Goal: Task Accomplishment & Management: Manage account settings

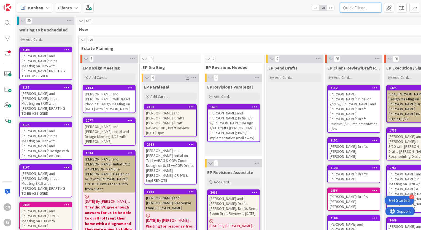
click at [349, 9] on input "text" at bounding box center [360, 8] width 41 height 10
type input "[PERSON_NAME]"
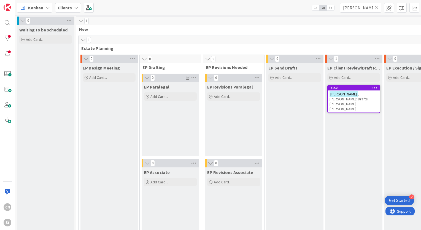
click at [348, 99] on div "[PERSON_NAME]: Drafts [PERSON_NAME] [PERSON_NAME]" at bounding box center [354, 101] width 52 height 22
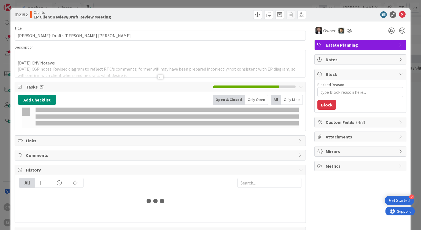
type textarea "x"
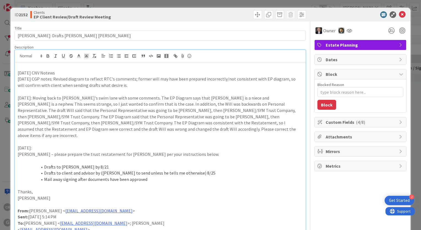
click at [119, 62] on div "[DATE] CNV Notews [DATE] CGP notes: Revised diagram to reflect RTC's comments; …" at bounding box center [160, 215] width 291 height 307
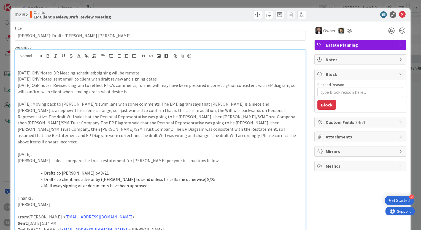
type textarea "x"
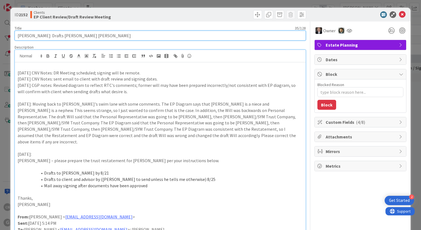
click at [93, 39] on input "[PERSON_NAME]: Drafts [PERSON_NAME] [PERSON_NAME]" at bounding box center [160, 36] width 291 height 10
type input "[PERSON_NAME]: Drafts [PERSON_NAME] [PERSON_NAME], DR Meeting w/"
type textarea "x"
type input "[PERSON_NAME]: Drafts [PERSON_NAME] [PERSON_NAME], DR Meeting w/CG"
type textarea "x"
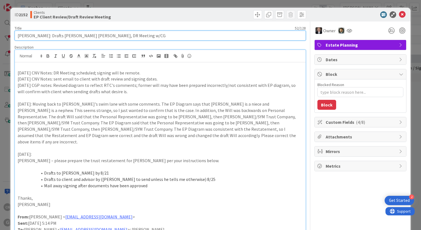
type input "[PERSON_NAME]: Drafts [PERSON_NAME] [PERSON_NAME], DR Meeting w/CGP"
type textarea "x"
click at [102, 36] on input "[PERSON_NAME]: Drafts [PERSON_NAME] [PERSON_NAME], DR Meeting w/CGP" at bounding box center [160, 36] width 291 height 10
type input "[PERSON_NAME]: Drafts [PERSON_NAME] [PERSON_NAME], DR Meeting 9/4 w/CGP"
click at [126, 37] on input "[PERSON_NAME]: Drafts [PERSON_NAME] [PERSON_NAME], DR Meeting 9/4 w/CGP" at bounding box center [160, 36] width 291 height 10
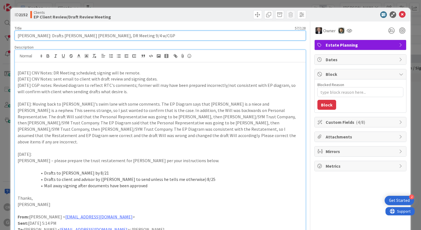
type textarea "x"
type input "[PERSON_NAME]: Drafts [PERSON_NAME] [PERSON_NAME], DR Meeting 9/4 w/CGP,"
type textarea "x"
type input "[PERSON_NAME]: Drafts [PERSON_NAME] [PERSON_NAME], DR Meeting 9/4 w/CGP, S"
type textarea "x"
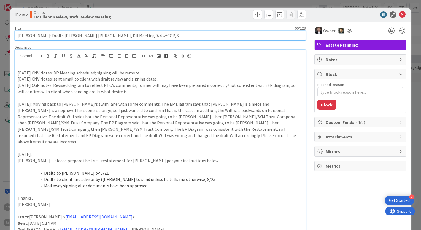
type input "[PERSON_NAME]: Drafts [PERSON_NAME] [PERSON_NAME], DR Meeting 9/4 w/CGP, S"
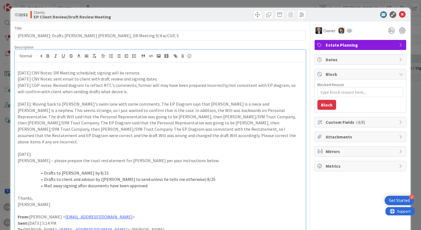
click at [193, 189] on p at bounding box center [160, 192] width 285 height 6
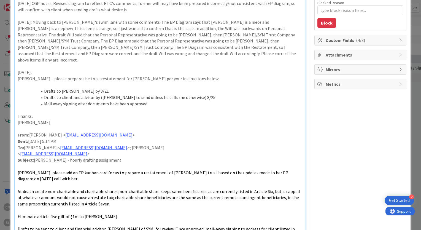
scroll to position [63, 0]
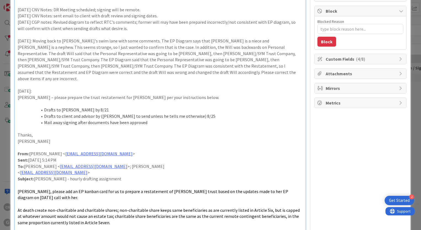
type textarea "x"
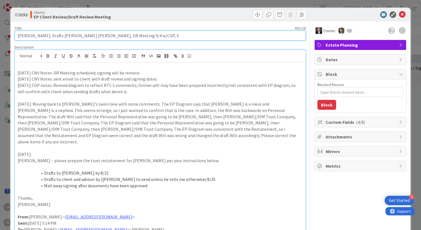
click at [184, 37] on input "[PERSON_NAME]: Drafts [PERSON_NAME] [PERSON_NAME], DR Meeting 9/4 w/CGP, S" at bounding box center [160, 36] width 291 height 10
type input "[PERSON_NAME]: Drafts [PERSON_NAME] [PERSON_NAME], DR Meeting 9/4 w/CGP,"
type textarea "x"
type input "[PERSON_NAME]: Drafts [PERSON_NAME] [PERSON_NAME], DR Meeting 9/4 w/CGP,"
type textarea "x"
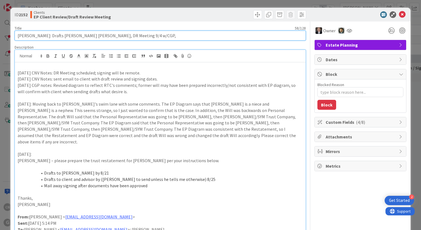
type input "[PERSON_NAME]: Drafts [PERSON_NAME] [PERSON_NAME], DR Meeting 9/4 w/CGP"
type textarea "x"
type input "[PERSON_NAME]: Drafts [PERSON_NAME] [PERSON_NAME], DR Meeting 9/4 w/CGP;"
type textarea "x"
type input "[PERSON_NAME]: Drafts [PERSON_NAME] [PERSON_NAME], DR Meeting 9/4 w/CGP;"
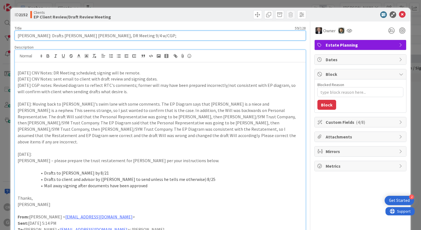
type textarea "x"
type input "[PERSON_NAME]: Drafts [PERSON_NAME] [PERSON_NAME], DR Meeting 9/4 w/CGP; REMOTE"
type textarea "x"
type input "[PERSON_NAME]: Drafts [PERSON_NAME] [PERSON_NAME], DR Meeting 9/4 w/CGP; REMOTE"
type textarea "x"
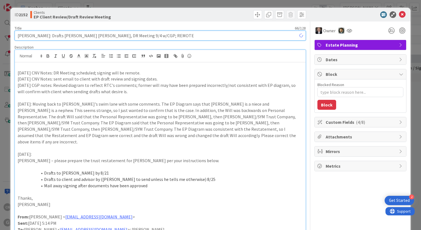
type input "[PERSON_NAME]: Drafts [PERSON_NAME] [PERSON_NAME], DR Meeting 9/4 w/CGP; REMOTE…"
type textarea "x"
type input "[PERSON_NAME]: Drafts [PERSON_NAME] [PERSON_NAME], DR Meeting 9/4 w/CGP; REMOTE…"
type textarea "x"
type input "[PERSON_NAME]: Drafts [PERSON_NAME] [PERSON_NAME], DR Meeting 9/4 w/CGP; REMOTE…"
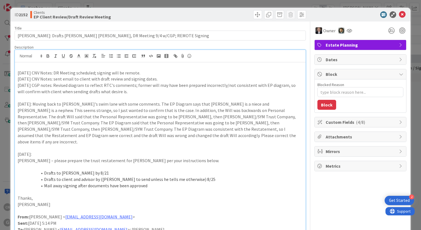
type textarea "x"
click at [399, 12] on icon at bounding box center [402, 14] width 7 height 7
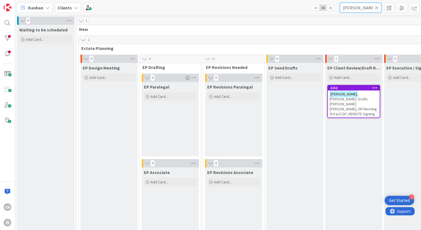
drag, startPoint x: 367, startPoint y: 8, endPoint x: 289, endPoint y: 24, distance: 79.3
click at [289, 24] on div "Kanban Clients 1x 2x 3x [PERSON_NAME] 0 Waiting to be scheduled Add Card... 1 N…" at bounding box center [218, 115] width 406 height 230
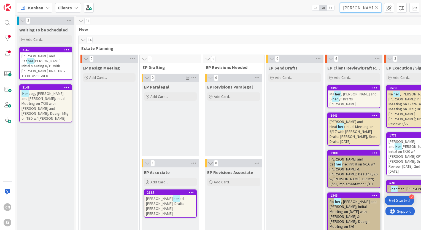
type input "[PERSON_NAME]"
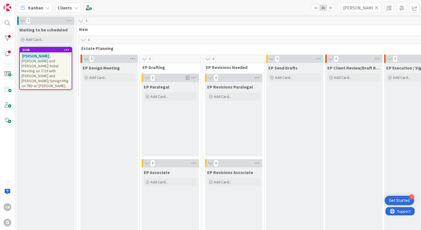
click at [38, 60] on span ", [PERSON_NAME] and [PERSON_NAME]: Initial Meeting on 7/29 with [PERSON_NAME] a…" at bounding box center [45, 71] width 47 height 35
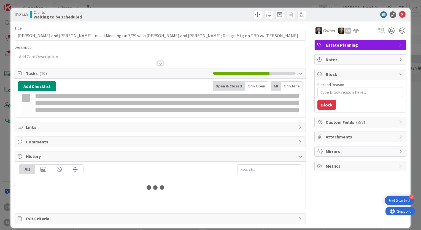
type textarea "x"
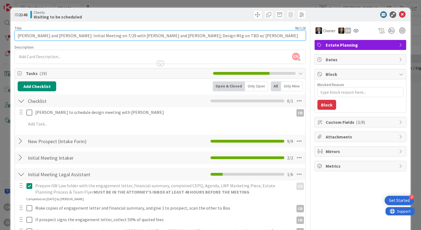
drag, startPoint x: 180, startPoint y: 37, endPoint x: 167, endPoint y: 36, distance: 13.5
click at [167, 36] on input "[PERSON_NAME] and [PERSON_NAME]: Initial Meeting on 7/29 with [PERSON_NAME] and…" at bounding box center [160, 36] width 291 height 10
type input "[PERSON_NAME] and [PERSON_NAME]: Initial Meeting on 7/29 with [PERSON_NAME] and…"
type textarea "x"
type input "[PERSON_NAME] and [PERSON_NAME]: Initial Meeting on 7/29 with [PERSON_NAME] and…"
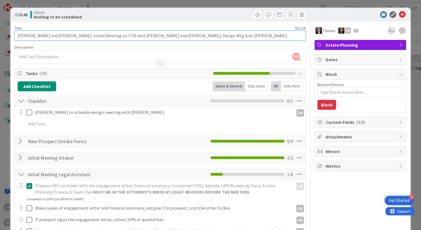
type textarea "x"
type input "[PERSON_NAME] and [PERSON_NAME]: Initial Meeting on 7/29 with [PERSON_NAME] and…"
type textarea "x"
click at [167, 34] on input "[PERSON_NAME] and [PERSON_NAME]: Initial Meeting on 7/29 with [PERSON_NAME] and…" at bounding box center [160, 36] width 291 height 10
type input "[PERSON_NAME] and [PERSON_NAME]: Initial Meeting on 7/29 with [PERSON_NAME] and…"
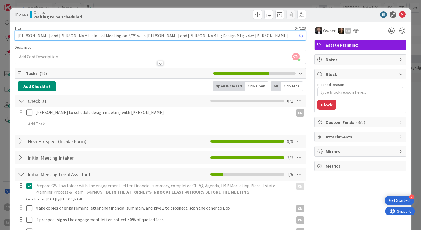
type textarea "x"
type input "[PERSON_NAME] and [PERSON_NAME]: Initial Meeting on 7/29 with [PERSON_NAME] and…"
type textarea "x"
click at [172, 35] on input "[PERSON_NAME] and [PERSON_NAME]: Initial Meeting on 7/29 with [PERSON_NAME] and…" at bounding box center [160, 36] width 291 height 10
type input "[PERSON_NAME] and [PERSON_NAME]: Initial Meeting on 7/29 with [PERSON_NAME] and…"
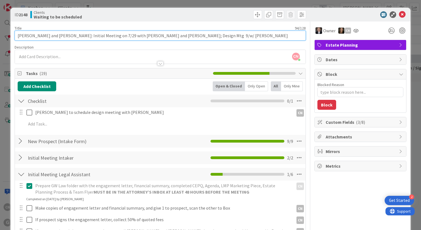
type textarea "x"
type input "[PERSON_NAME] and [PERSON_NAME]: Initial Meeting on 7/29 with [PERSON_NAME] and…"
type textarea "x"
click at [179, 36] on input "[PERSON_NAME] and [PERSON_NAME]: Initial Meeting on 7/29 with [PERSON_NAME] and…" at bounding box center [160, 36] width 291 height 10
type input "[PERSON_NAME] and [PERSON_NAME]: Initial Meeting on 7/29 with [PERSON_NAME] and…"
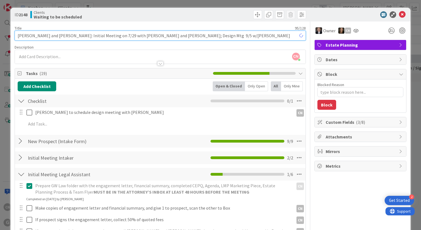
type textarea "x"
drag, startPoint x: 188, startPoint y: 36, endPoint x: 180, endPoint y: 36, distance: 8.0
type input "[PERSON_NAME] and [PERSON_NAME]: Initial Meeting on 7/29 with [PERSON_NAME] and…"
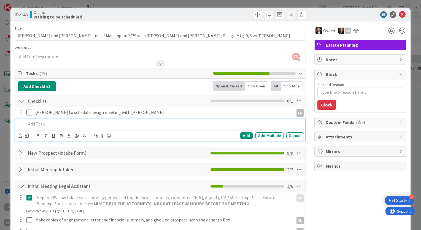
drag, startPoint x: 180, startPoint y: 36, endPoint x: 108, endPoint y: 124, distance: 113.9
click at [108, 124] on p at bounding box center [164, 124] width 276 height 6
type textarea "x"
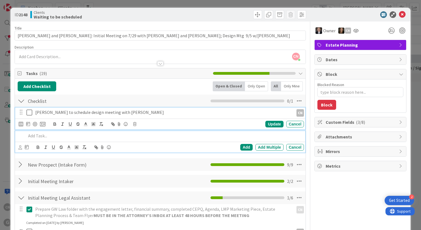
click at [122, 112] on p "[PERSON_NAME] to schedule design meeting with [PERSON_NAME]" at bounding box center [163, 112] width 256 height 6
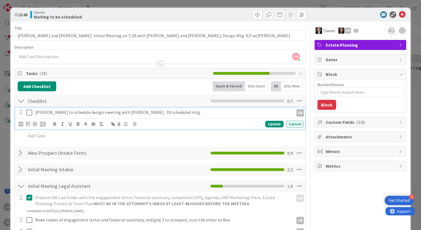
click at [30, 112] on icon at bounding box center [30, 112] width 8 height 7
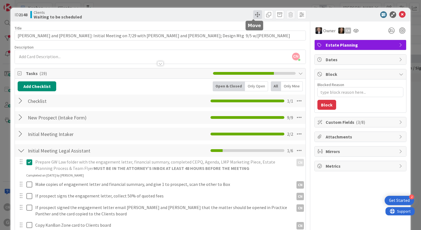
click at [253, 15] on span at bounding box center [257, 14] width 9 height 9
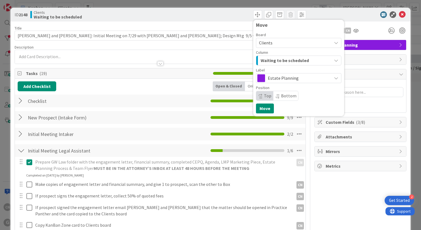
click at [283, 60] on span "Waiting to be scheduled" at bounding box center [285, 60] width 48 height 7
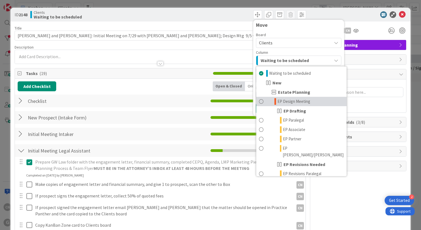
click at [286, 103] on span "EP Design Meeting" at bounding box center [294, 101] width 33 height 7
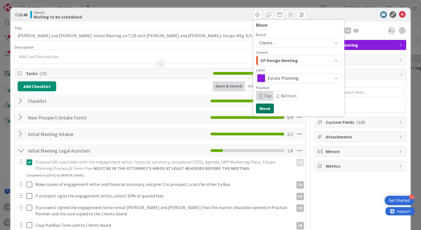
click at [261, 110] on button "Move" at bounding box center [265, 108] width 18 height 10
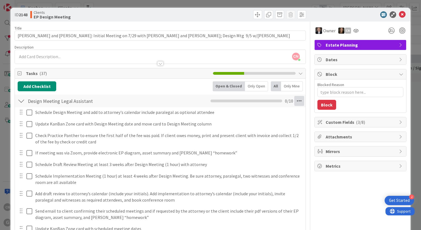
click at [295, 105] on icon at bounding box center [300, 101] width 10 height 10
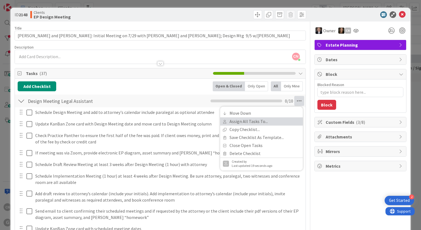
click at [265, 122] on link "Assign All Tasks To..." at bounding box center [261, 121] width 83 height 8
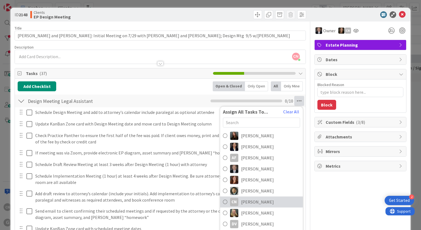
click at [257, 202] on span "[PERSON_NAME]" at bounding box center [257, 202] width 33 height 7
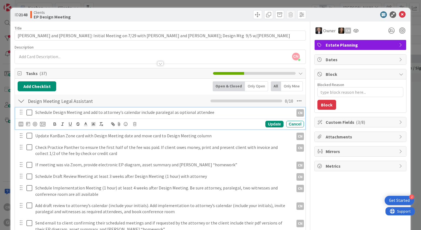
click at [28, 113] on icon at bounding box center [30, 112] width 8 height 7
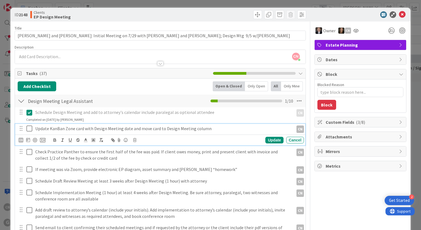
click at [30, 128] on icon at bounding box center [30, 128] width 8 height 7
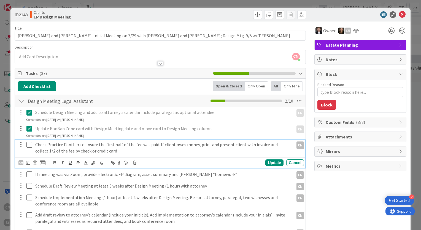
click at [28, 145] on icon at bounding box center [30, 144] width 8 height 7
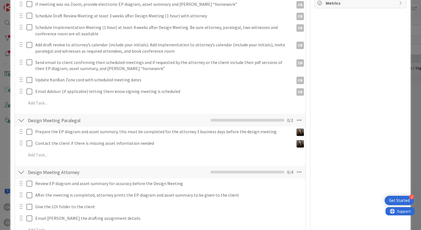
scroll to position [165, 0]
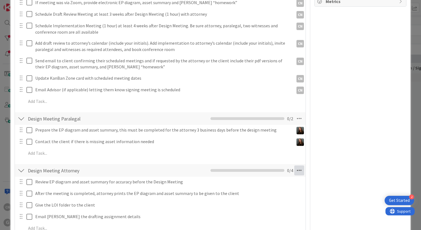
click at [295, 171] on icon at bounding box center [300, 170] width 10 height 10
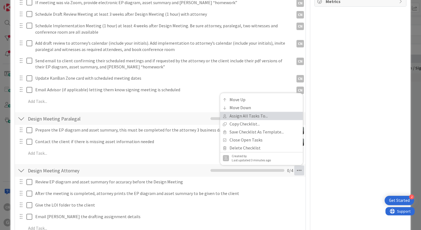
click at [269, 114] on link "Assign All Tasks To..." at bounding box center [261, 116] width 83 height 8
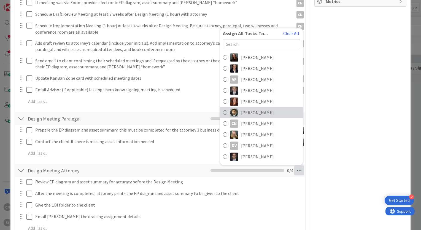
click at [263, 112] on span "[PERSON_NAME]" at bounding box center [257, 112] width 33 height 7
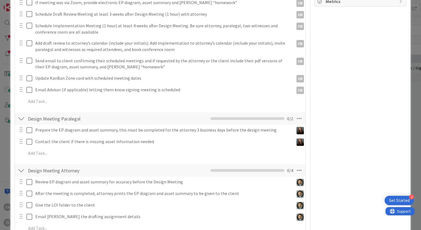
type textarea "x"
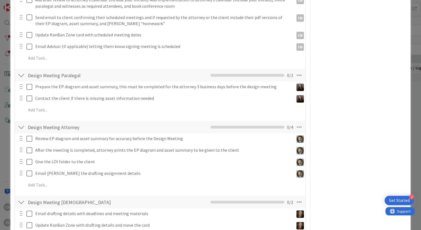
scroll to position [215, 0]
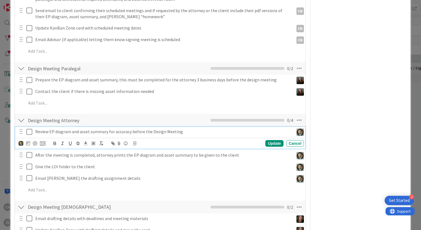
click at [190, 131] on p "Review EP diagram and asset summary for accuracy before the Design Meeting" at bounding box center [163, 132] width 256 height 6
click at [27, 144] on icon at bounding box center [28, 143] width 4 height 4
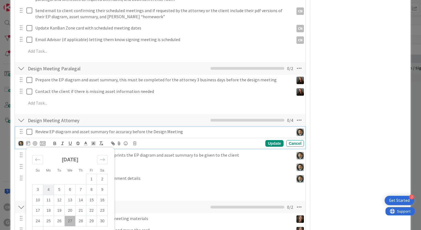
click at [50, 189] on td "4" at bounding box center [48, 189] width 11 height 10
type input "[DATE]"
type textarea "x"
click at [105, 158] on div "Move forward to switch to the next month." at bounding box center [102, 159] width 11 height 9
click at [81, 180] on td "4" at bounding box center [81, 179] width 11 height 10
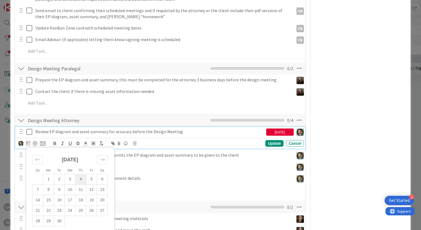
type input "[DATE]"
click at [271, 143] on div "Update" at bounding box center [275, 143] width 18 height 7
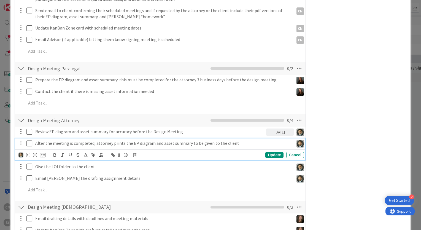
click at [229, 146] on div "After the meeting is completed, attorney prints the EP diagram and asset summar…" at bounding box center [163, 143] width 261 height 10
click at [44, 155] on icon at bounding box center [43, 155] width 6 height 5
type textarea "x"
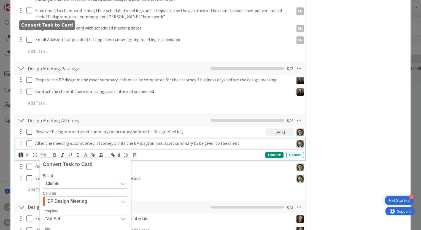
scroll to position [335, 0]
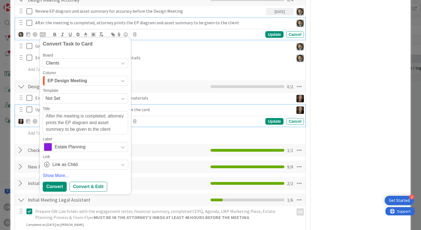
click at [196, 109] on p "Update KanBan Zone with drafting details and move the card" at bounding box center [163, 109] width 256 height 6
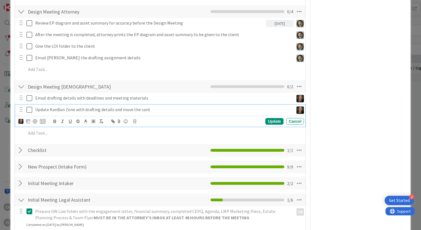
click at [323, 157] on div "Owner CN Estate Planning Dates Block Blocked Reason 0 / 256 Block Custom Fields…" at bounding box center [361, 115] width 92 height 834
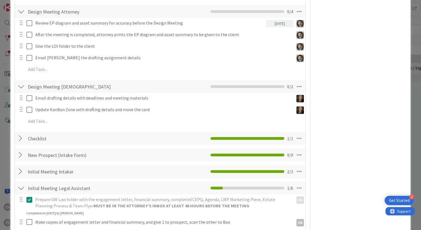
click at [19, 140] on div at bounding box center [21, 138] width 7 height 10
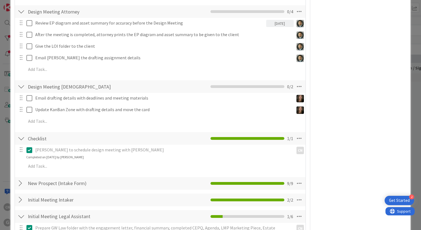
click at [19, 140] on div at bounding box center [21, 138] width 7 height 10
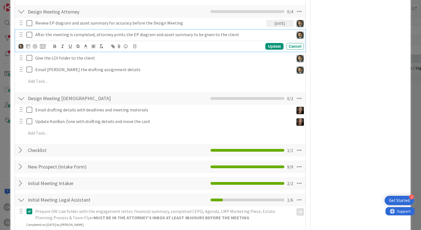
click at [237, 36] on p "After the meeting is completed, attorney prints the EP diagram and asset summar…" at bounding box center [163, 34] width 256 height 6
click at [29, 47] on icon at bounding box center [28, 46] width 4 height 4
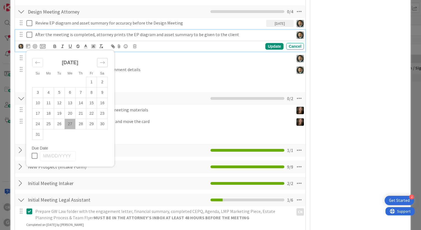
click at [105, 61] on icon "Move forward to switch to the next month." at bounding box center [102, 62] width 5 height 5
click at [93, 82] on td "5" at bounding box center [91, 82] width 11 height 10
type input "[DATE]"
type textarea "x"
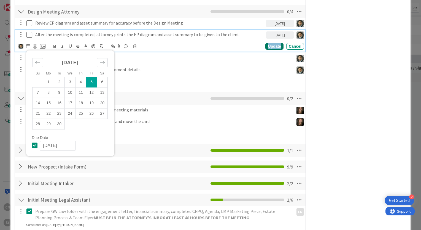
click at [268, 46] on div "Update" at bounding box center [275, 46] width 18 height 7
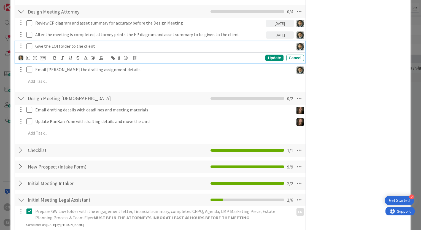
click at [180, 45] on p "Give the LOI folder to the client" at bounding box center [163, 46] width 256 height 6
click at [27, 57] on icon at bounding box center [28, 57] width 4 height 4
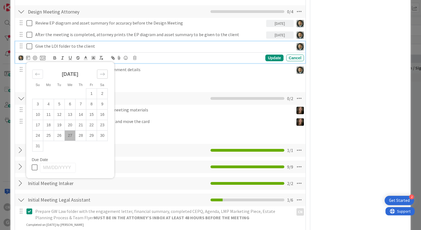
click at [103, 73] on icon "Move forward to switch to the next month." at bounding box center [102, 74] width 5 height 3
click at [90, 95] on td "5" at bounding box center [91, 94] width 11 height 10
type input "[DATE]"
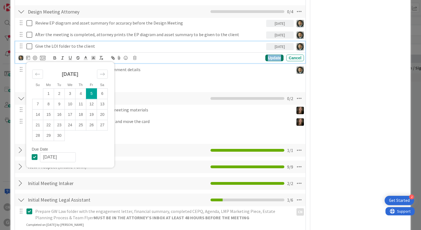
click at [269, 56] on div "Update" at bounding box center [275, 58] width 18 height 7
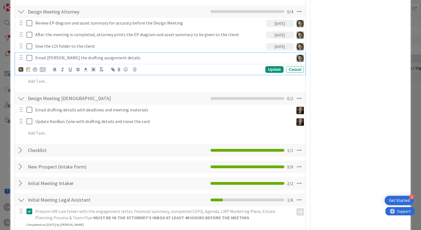
click at [126, 57] on p "Email [PERSON_NAME] the drafting assignment details" at bounding box center [163, 58] width 256 height 6
click at [42, 71] on icon at bounding box center [43, 69] width 6 height 5
type textarea "x"
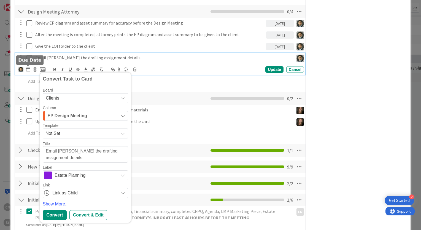
click at [28, 71] on icon at bounding box center [28, 69] width 4 height 4
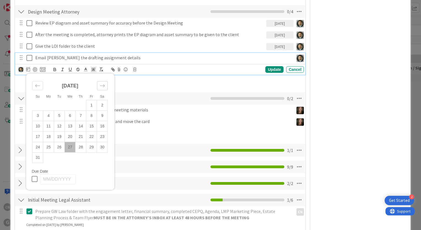
click at [100, 87] on icon "Move forward to switch to the next month." at bounding box center [102, 85] width 5 height 5
click at [93, 104] on td "5" at bounding box center [91, 105] width 11 height 10
type input "[DATE]"
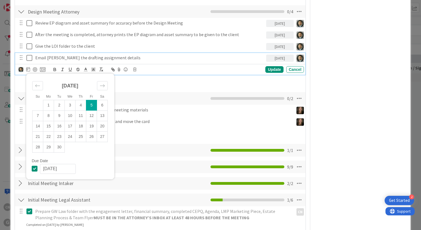
click at [274, 72] on div "Su Mo Tu We Th Fr Sa [DATE] 1 2 3 4 5 6 7 8 9 10 11 12 13 14 15 16 17 18 19 20 …" at bounding box center [161, 70] width 286 height 8
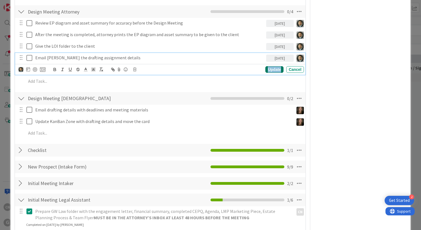
click at [270, 68] on div "Update" at bounding box center [275, 69] width 18 height 7
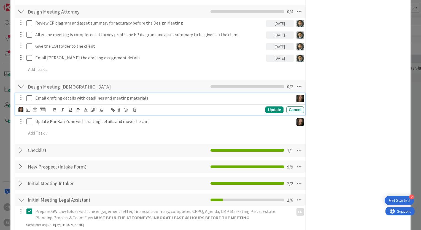
click at [156, 99] on p "Email drafting details with deadlines and meeting materials" at bounding box center [163, 98] width 256 height 6
click at [42, 110] on icon at bounding box center [43, 109] width 6 height 5
type textarea "x"
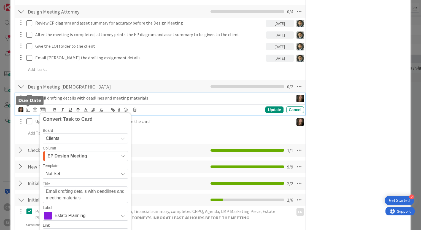
click at [29, 110] on icon at bounding box center [28, 109] width 4 height 4
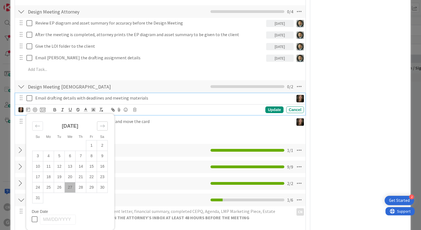
click at [103, 126] on icon "Move forward to switch to the next month." at bounding box center [102, 125] width 5 height 5
click at [94, 145] on td "5" at bounding box center [91, 145] width 11 height 10
type input "[DATE]"
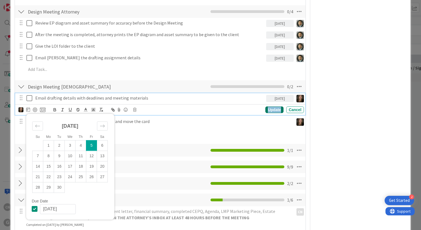
click at [271, 111] on div "Update" at bounding box center [275, 109] width 18 height 7
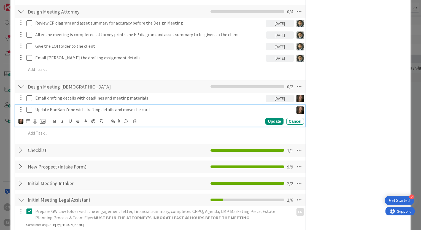
click at [153, 108] on p "Update KanBan Zone with drafting details and move the card" at bounding box center [163, 109] width 256 height 6
click at [43, 120] on icon at bounding box center [43, 121] width 6 height 5
type textarea "x"
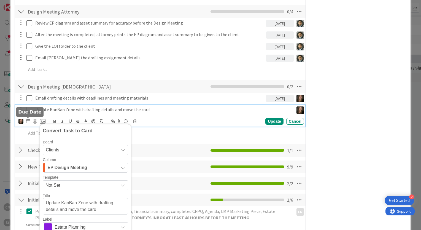
click at [28, 120] on icon at bounding box center [28, 121] width 4 height 4
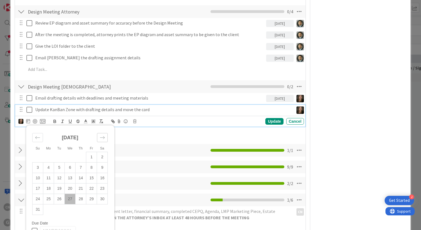
click at [104, 137] on icon "Move forward to switch to the next month." at bounding box center [102, 137] width 5 height 3
click at [91, 157] on td "5" at bounding box center [91, 157] width 11 height 10
type input "[DATE]"
type textarea "x"
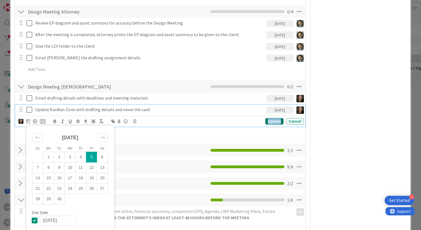
click at [270, 122] on div "Update" at bounding box center [275, 121] width 18 height 7
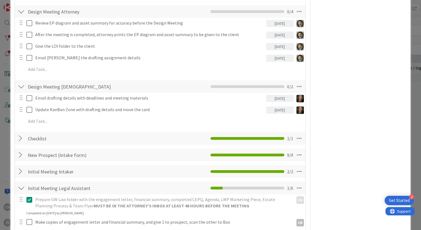
click at [344, 124] on div "Owner CN Estate Planning Dates Block Blocked Reason 0 / 256 Block Custom Fields…" at bounding box center [361, 109] width 92 height 822
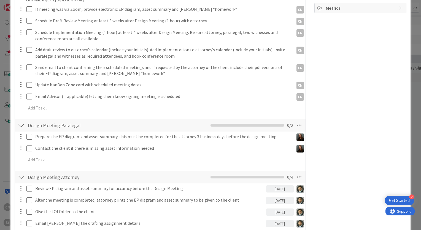
scroll to position [147, 0]
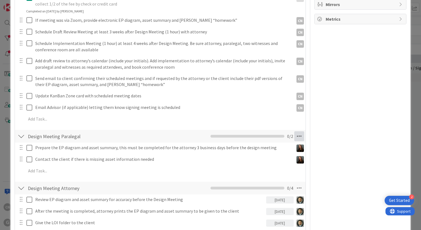
click at [296, 136] on icon at bounding box center [300, 136] width 10 height 10
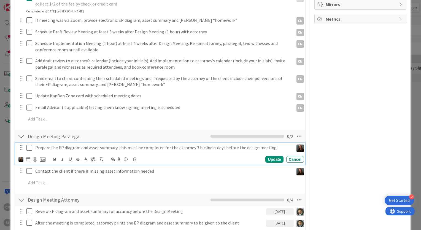
click at [45, 147] on p "Prepare the EP diagram and asset summary, this must be completed for the attorn…" at bounding box center [163, 148] width 256 height 6
click at [26, 159] on icon at bounding box center [28, 159] width 4 height 4
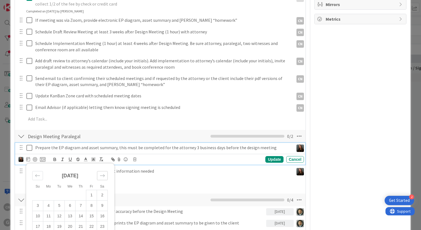
click at [102, 175] on icon "Move forward to switch to the next month." at bounding box center [102, 175] width 5 height 5
click at [57, 196] on td "2" at bounding box center [59, 195] width 11 height 10
type input "[DATE]"
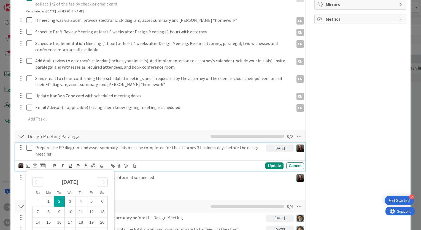
type textarea "x"
click at [271, 165] on div "Update" at bounding box center [275, 165] width 18 height 7
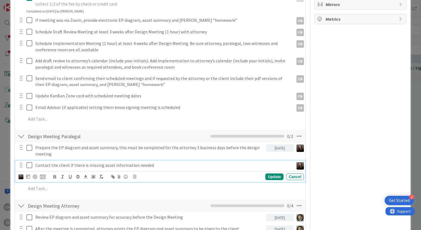
click at [220, 164] on p "Contact the client if there is missing asset information needed" at bounding box center [163, 165] width 256 height 6
click at [28, 179] on div at bounding box center [28, 176] width 4 height 7
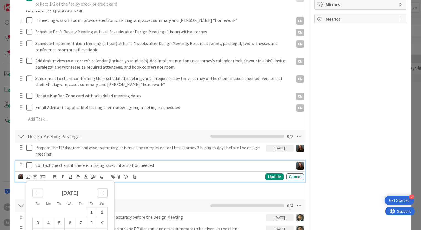
click at [103, 194] on icon "Move forward to switch to the next month." at bounding box center [102, 193] width 5 height 5
click at [59, 213] on td "2" at bounding box center [59, 212] width 11 height 10
type input "[DATE]"
click at [272, 176] on div "Update" at bounding box center [275, 176] width 18 height 7
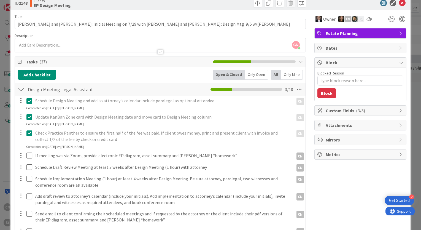
scroll to position [0, 0]
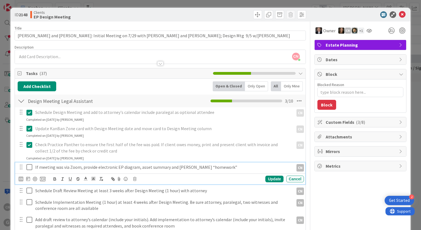
click at [222, 170] on p "If meeting was via Zoom, provide electronic EP diagram, asset summary and [PERS…" at bounding box center [163, 167] width 256 height 6
click at [41, 176] on icon at bounding box center [43, 178] width 6 height 5
type textarea "x"
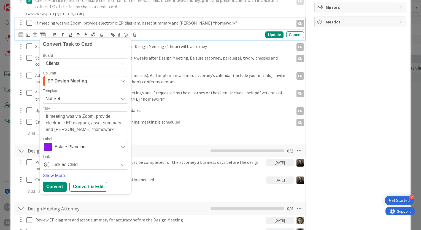
click at [20, 193] on div at bounding box center [20, 191] width 7 height 10
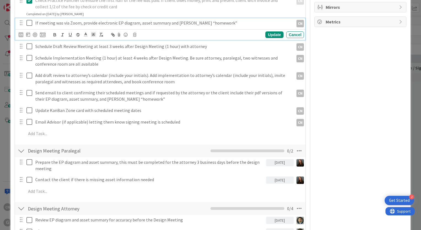
click at [215, 24] on p "If meeting was via Zoom, provide electronic EP diagram, asset summary and [PERS…" at bounding box center [163, 23] width 256 height 6
click at [26, 35] on icon at bounding box center [28, 34] width 4 height 4
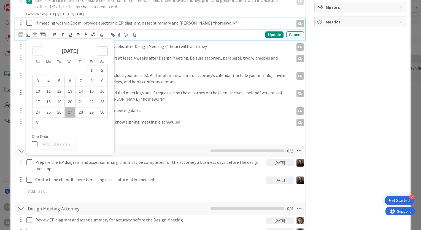
click at [105, 52] on div "Move forward to switch to the next month." at bounding box center [102, 50] width 11 height 9
click at [92, 71] on td "5" at bounding box center [91, 70] width 11 height 10
type input "[DATE]"
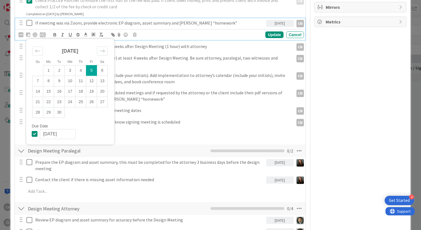
type textarea "x"
click at [266, 37] on div "Update" at bounding box center [275, 34] width 18 height 7
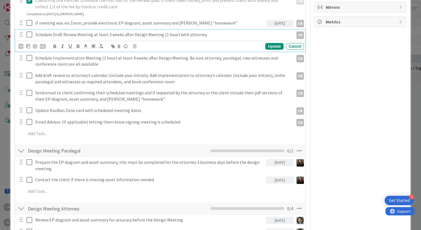
click at [206, 36] on p "Schedule Draft Review Meeting at least 3 weeks after Design Meeting (1 hour) wi…" at bounding box center [163, 34] width 256 height 6
click at [30, 46] on icon at bounding box center [28, 46] width 4 height 4
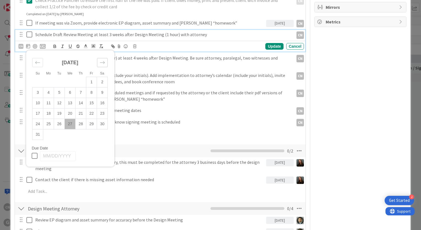
click at [102, 61] on icon "Move forward to switch to the next month." at bounding box center [102, 62] width 5 height 5
click at [92, 79] on td "5" at bounding box center [91, 82] width 11 height 10
type input "[DATE]"
type textarea "x"
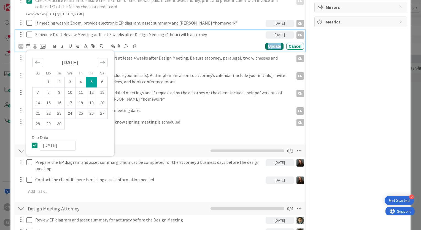
click at [270, 46] on div "Update" at bounding box center [275, 46] width 18 height 7
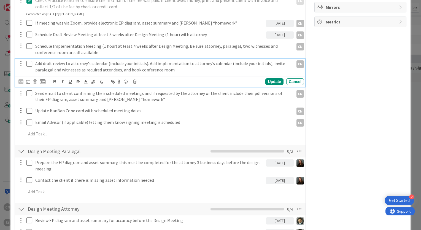
click at [109, 61] on p "Add draft review to attorney’s calendar (include your initials). Add implementa…" at bounding box center [163, 66] width 256 height 12
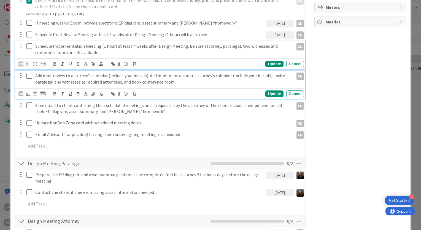
click at [107, 52] on p "Schedule Implementation Meeting (1 hour) at least 4 weeks after Design Meeting.…" at bounding box center [163, 49] width 256 height 12
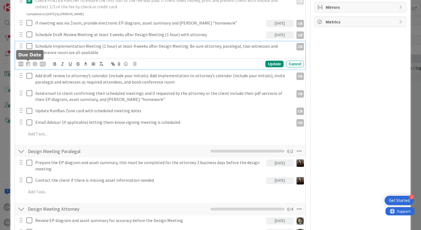
click at [28, 65] on icon at bounding box center [28, 63] width 4 height 4
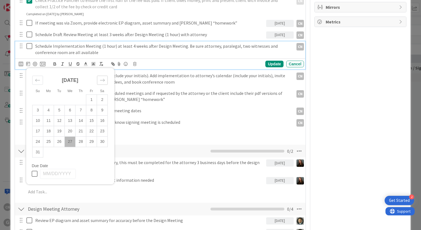
click at [101, 80] on icon "Move forward to switch to the next month." at bounding box center [102, 80] width 5 height 5
click at [93, 97] on td "5" at bounding box center [91, 100] width 11 height 10
type input "[DATE]"
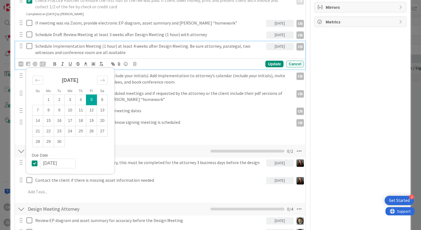
type textarea "x"
click at [272, 64] on div "Update" at bounding box center [275, 64] width 18 height 7
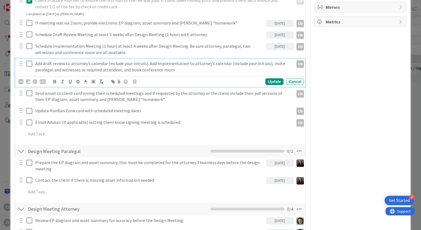
click at [174, 70] on p "Add draft review to attorney’s calendar (include your initials). Add implementa…" at bounding box center [163, 66] width 256 height 12
click at [26, 82] on icon at bounding box center [28, 81] width 4 height 4
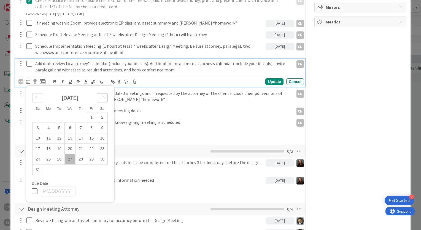
click at [105, 97] on icon "Move forward to switch to the next month." at bounding box center [102, 98] width 5 height 3
click at [91, 117] on td "5" at bounding box center [91, 117] width 11 height 10
type input "[DATE]"
type textarea "x"
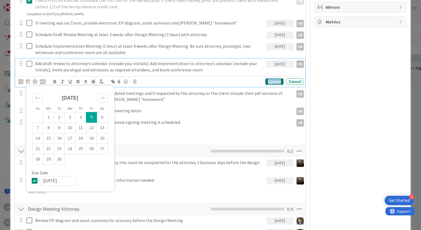
click at [267, 80] on div "Update" at bounding box center [275, 81] width 18 height 7
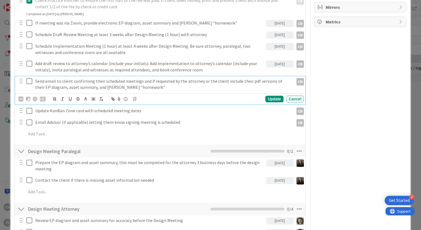
click at [136, 90] on p "Send email to client confirming their scheduled meetings and if requested by th…" at bounding box center [163, 84] width 256 height 12
click at [28, 100] on icon at bounding box center [28, 99] width 4 height 4
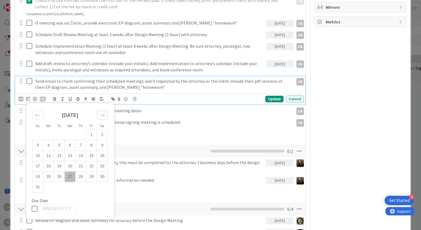
click at [102, 117] on icon "Move forward to switch to the next month." at bounding box center [102, 115] width 5 height 5
click at [90, 136] on td "5" at bounding box center [91, 135] width 11 height 10
type input "[DATE]"
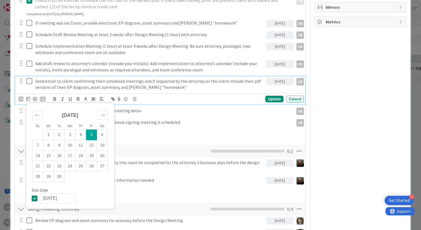
type textarea "x"
click at [269, 99] on div "Update" at bounding box center [275, 99] width 18 height 7
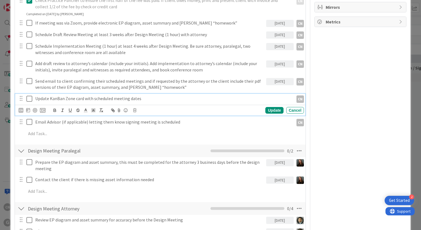
click at [143, 99] on p "Update KanBan Zone card with scheduled meeting dates" at bounding box center [163, 98] width 256 height 6
click at [27, 110] on icon at bounding box center [28, 110] width 4 height 4
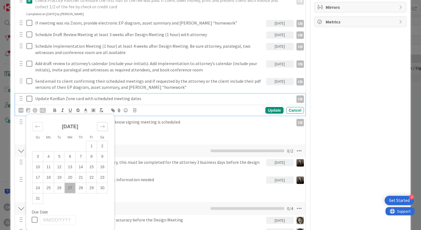
click at [102, 126] on icon "Move forward to switch to the next month." at bounding box center [102, 126] width 5 height 5
click at [92, 146] on td "5" at bounding box center [91, 146] width 11 height 10
type input "[DATE]"
type textarea "x"
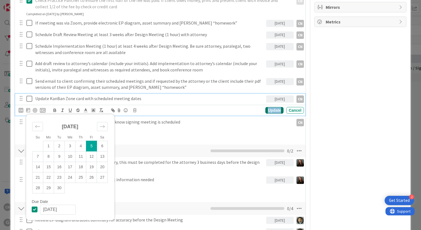
click at [268, 110] on div "Update" at bounding box center [275, 110] width 18 height 7
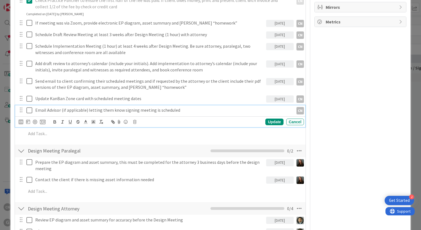
click at [189, 109] on p "Email Advisor (if applicable) letting them know signing meeting is scheduled" at bounding box center [163, 110] width 256 height 6
click at [28, 122] on icon at bounding box center [28, 121] width 4 height 4
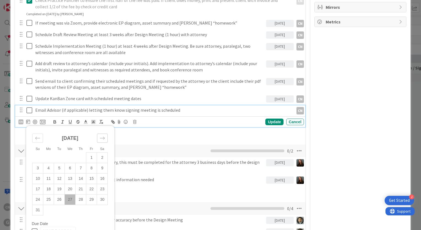
click at [98, 140] on div "Move forward to switch to the next month." at bounding box center [102, 137] width 11 height 9
click at [91, 159] on td "5" at bounding box center [91, 158] width 11 height 10
type input "[DATE]"
type textarea "x"
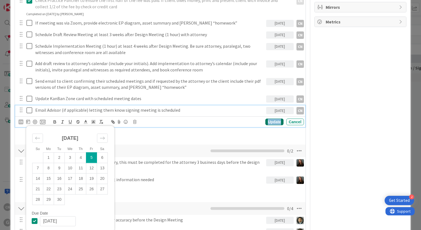
click at [272, 123] on div "Update" at bounding box center [275, 122] width 18 height 7
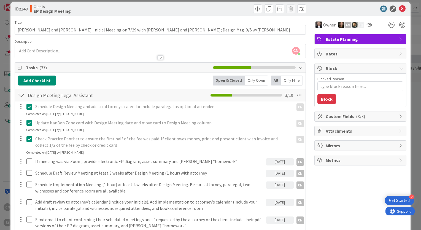
scroll to position [0, 0]
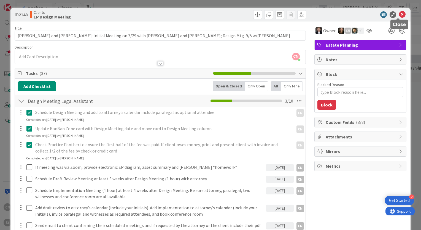
click at [399, 17] on icon at bounding box center [402, 14] width 7 height 7
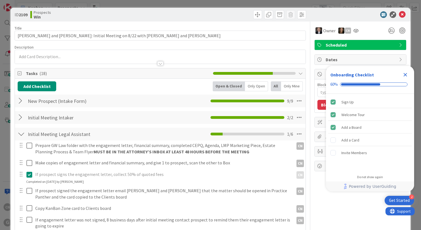
type textarea "x"
click at [406, 78] on icon "Close Checklist" at bounding box center [405, 74] width 7 height 7
